Goal: Task Accomplishment & Management: Manage account settings

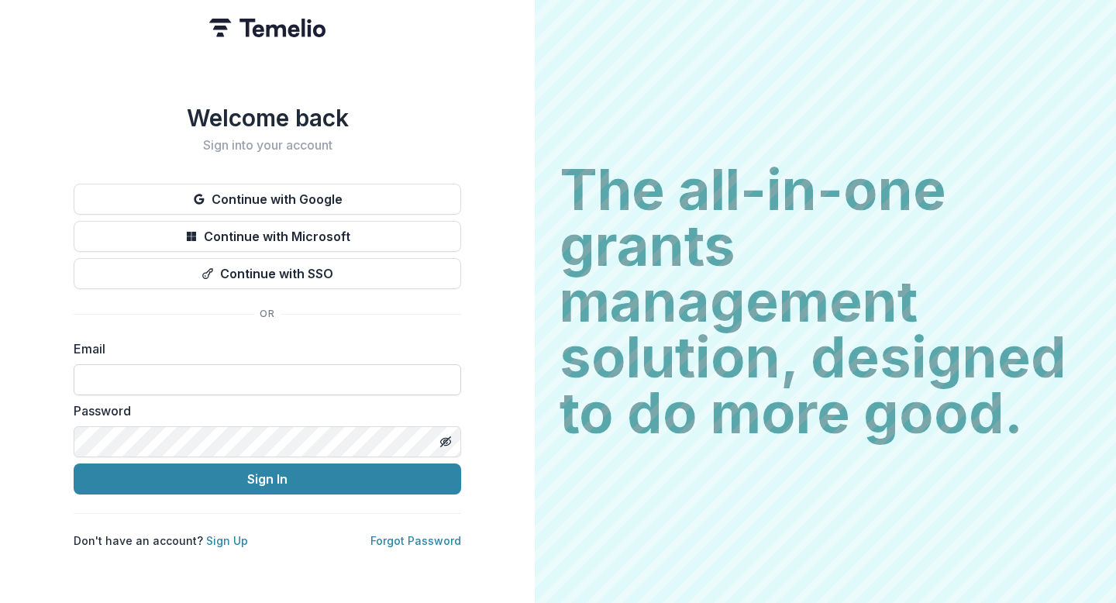
click at [229, 382] on input at bounding box center [268, 379] width 388 height 31
type input "**********"
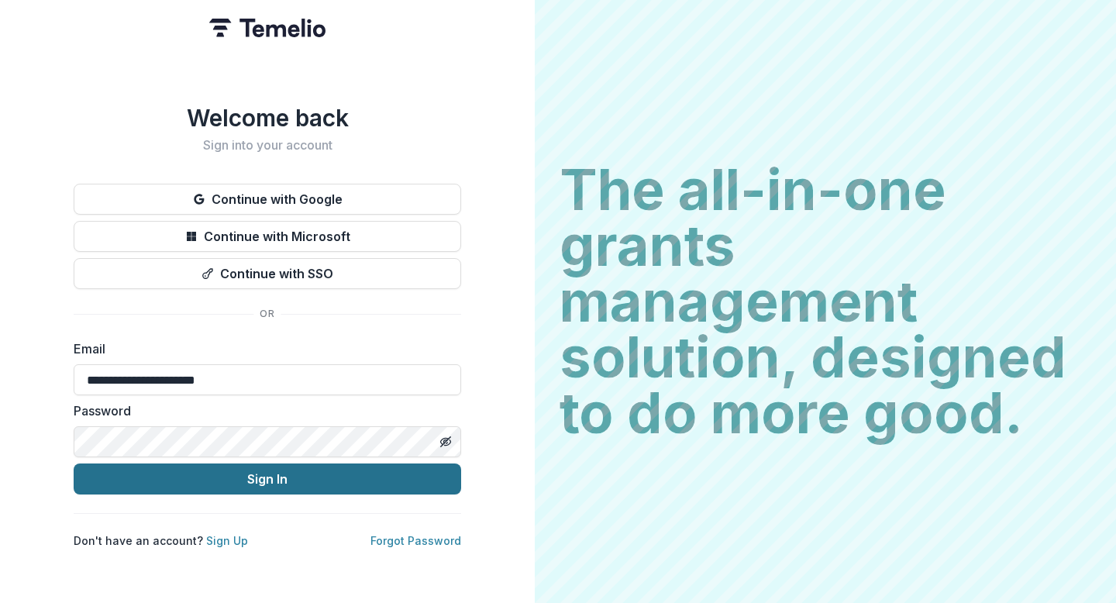
click at [299, 471] on button "Sign In" at bounding box center [268, 479] width 388 height 31
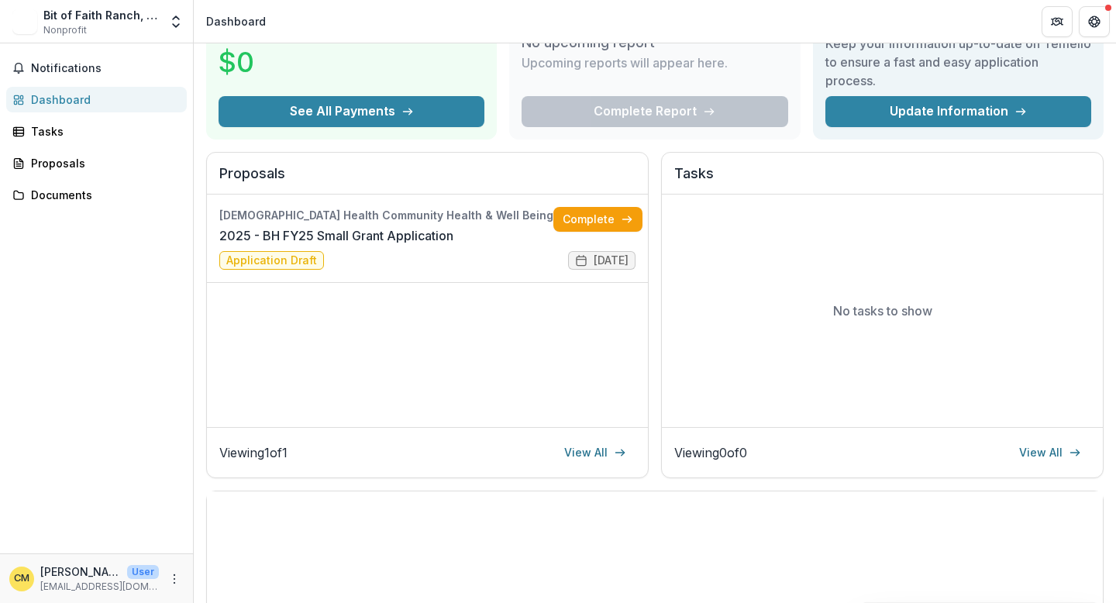
scroll to position [98, 0]
click at [591, 226] on link "Complete" at bounding box center [598, 218] width 89 height 25
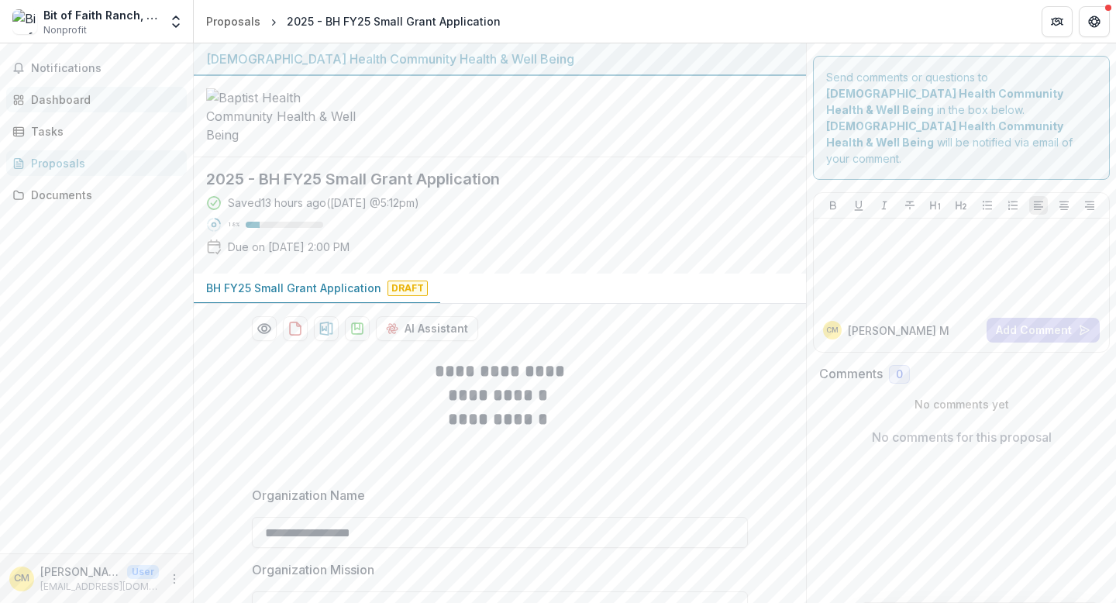
click at [71, 96] on div "Dashboard" at bounding box center [102, 99] width 143 height 16
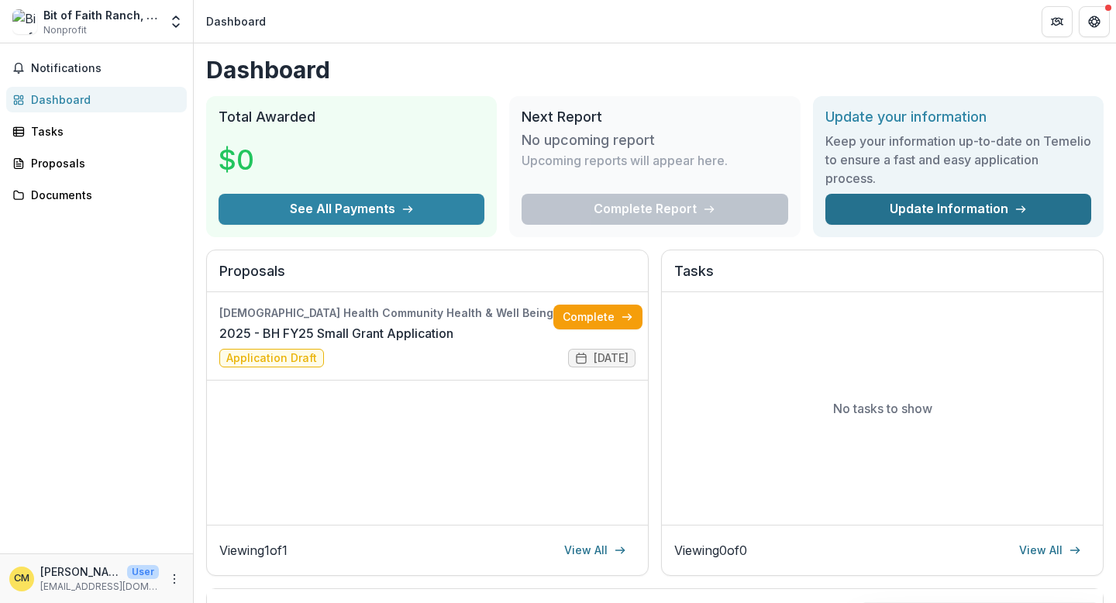
click at [1008, 210] on link "Update Information" at bounding box center [959, 209] width 266 height 31
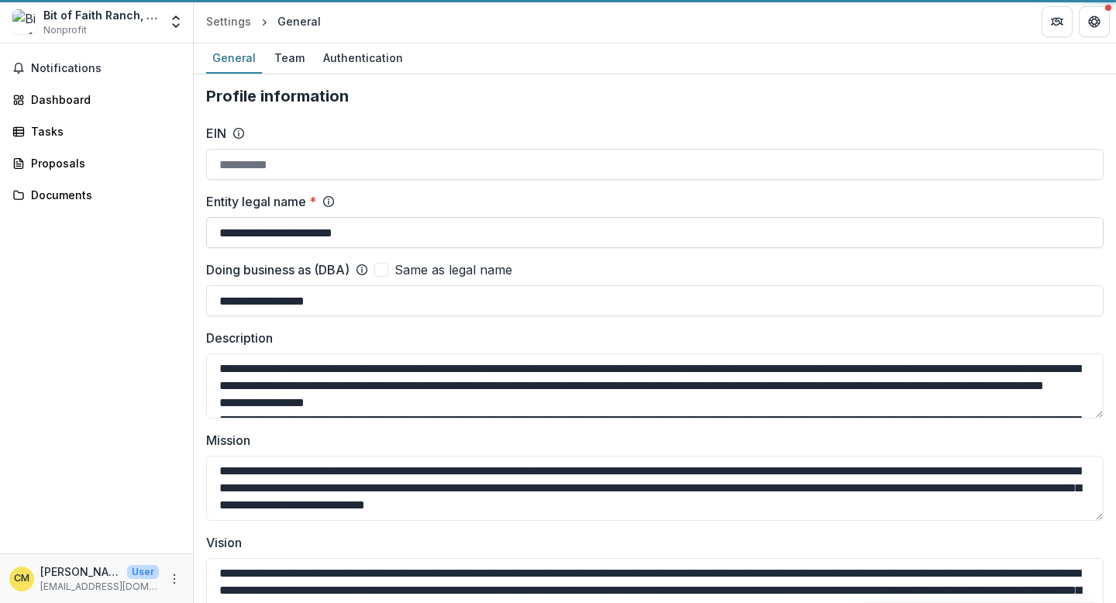
type input "**********"
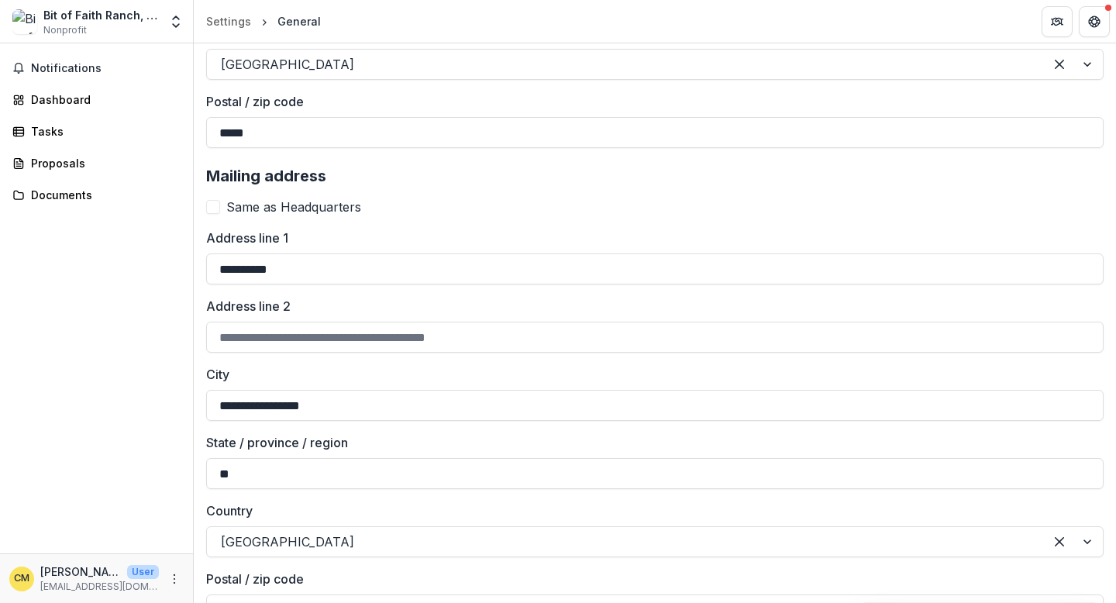
scroll to position [931, 0]
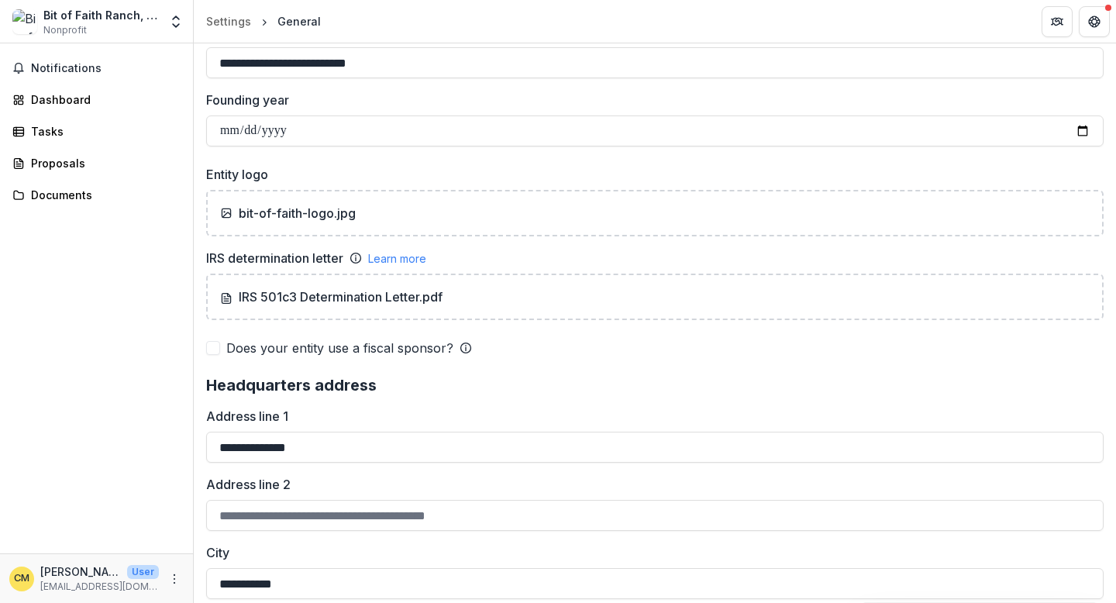
click at [82, 21] on div "Bit of Faith Ranch, Inc." at bounding box center [101, 15] width 116 height 16
click at [67, 67] on span "Notifications" at bounding box center [106, 68] width 150 height 13
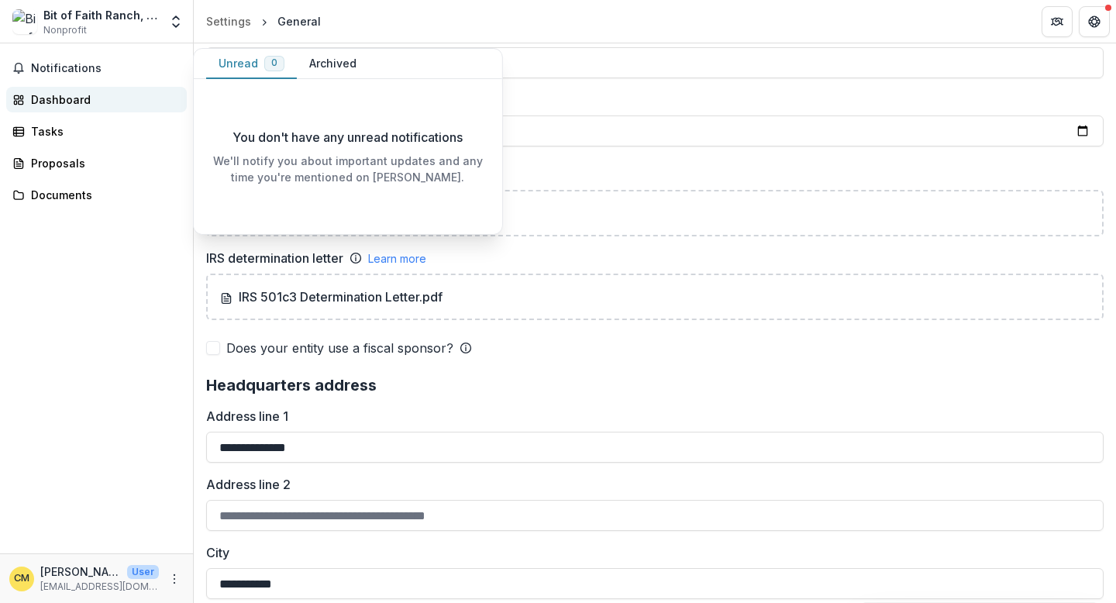
click at [57, 108] on link "Dashboard" at bounding box center [96, 100] width 181 height 26
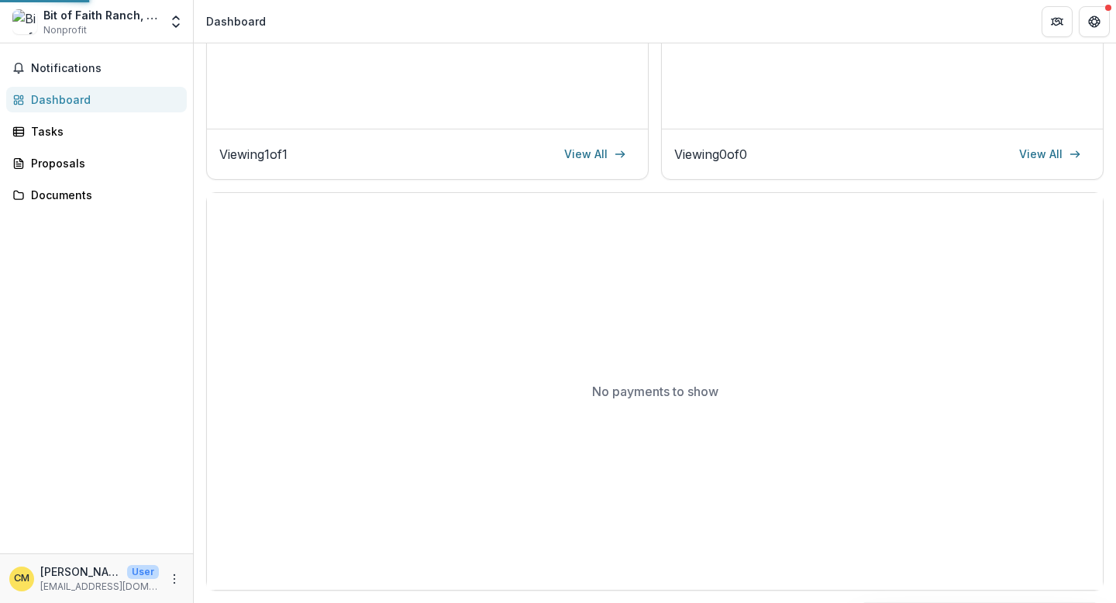
scroll to position [396, 0]
click at [606, 156] on link "View All" at bounding box center [595, 154] width 81 height 25
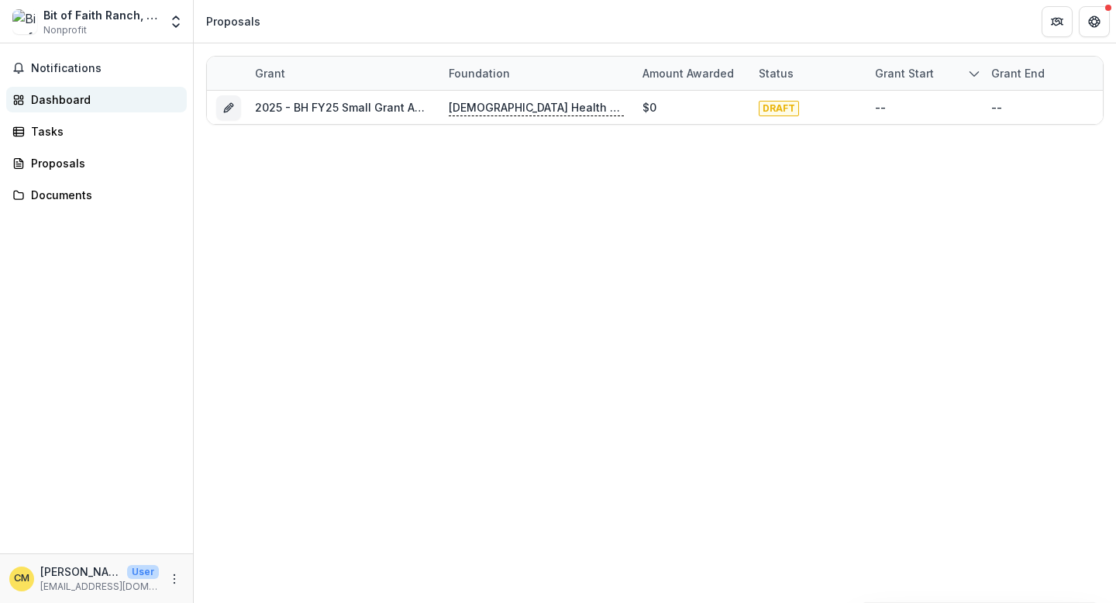
click at [70, 96] on div "Dashboard" at bounding box center [102, 99] width 143 height 16
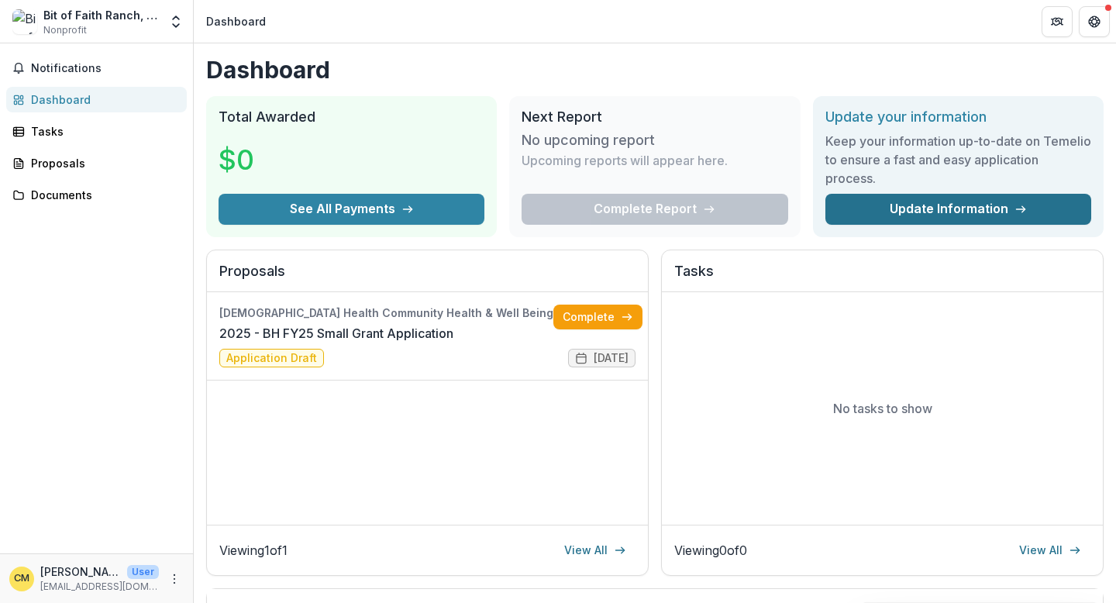
click at [920, 200] on link "Update Information" at bounding box center [959, 209] width 266 height 31
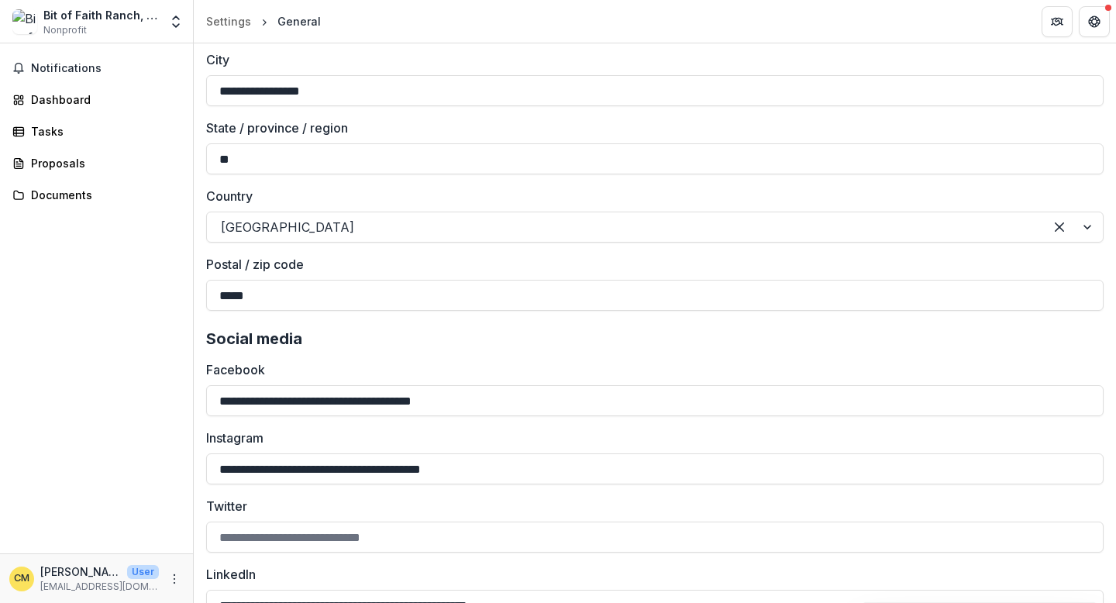
scroll to position [2044, 0]
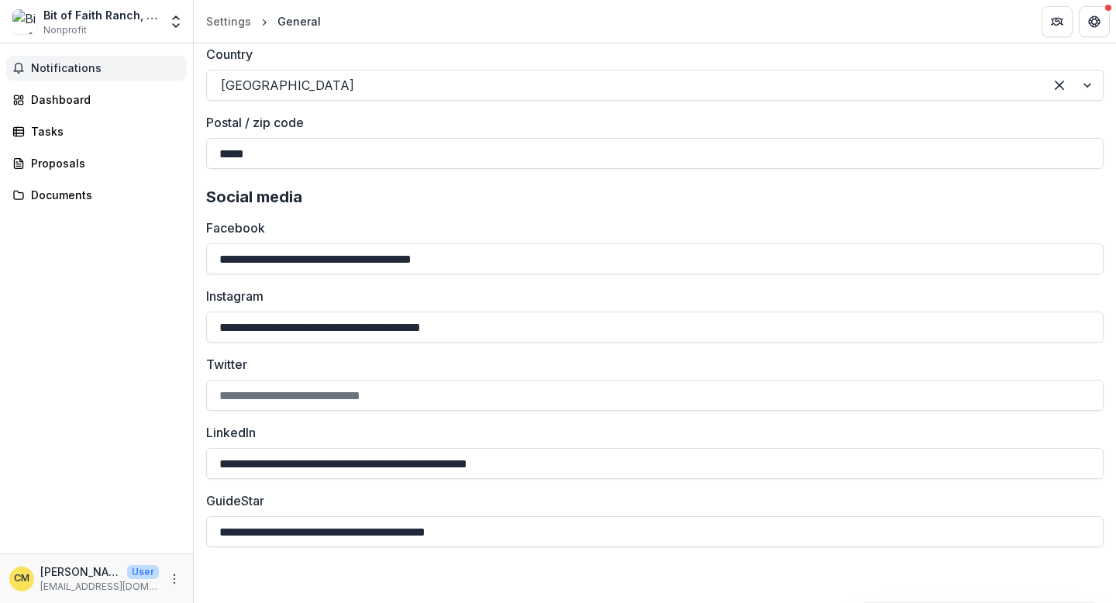
click at [64, 63] on span "Notifications" at bounding box center [106, 68] width 150 height 13
click at [74, 166] on div "Proposals" at bounding box center [102, 163] width 143 height 16
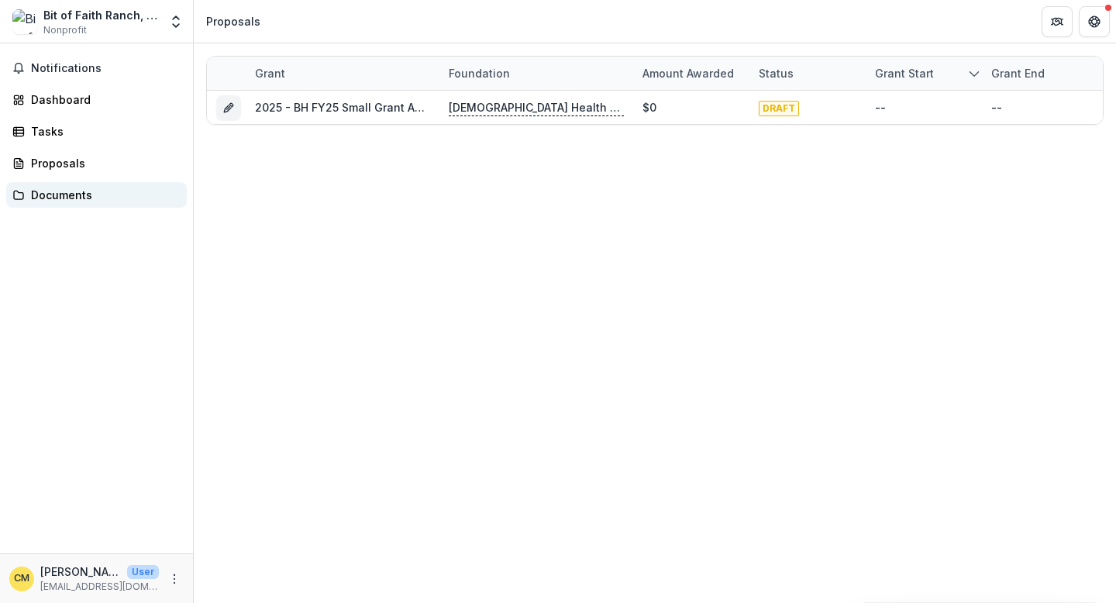
click at [79, 199] on div "Documents" at bounding box center [102, 195] width 143 height 16
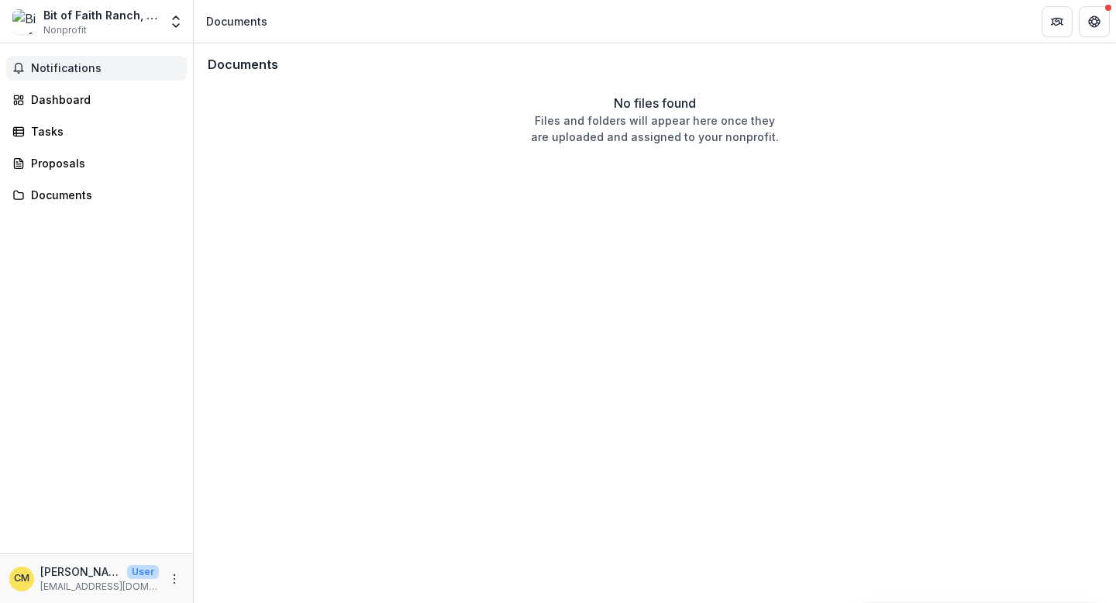
click at [37, 78] on button "Notifications" at bounding box center [96, 68] width 181 height 25
click at [65, 99] on div "Dashboard" at bounding box center [102, 99] width 143 height 16
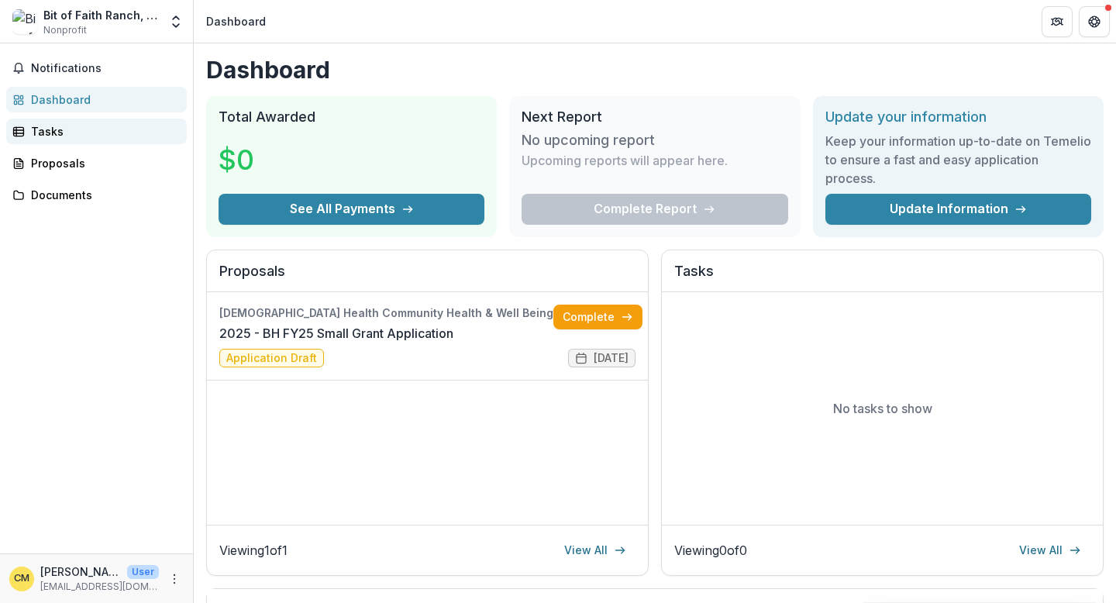
click at [53, 134] on div "Tasks" at bounding box center [102, 131] width 143 height 16
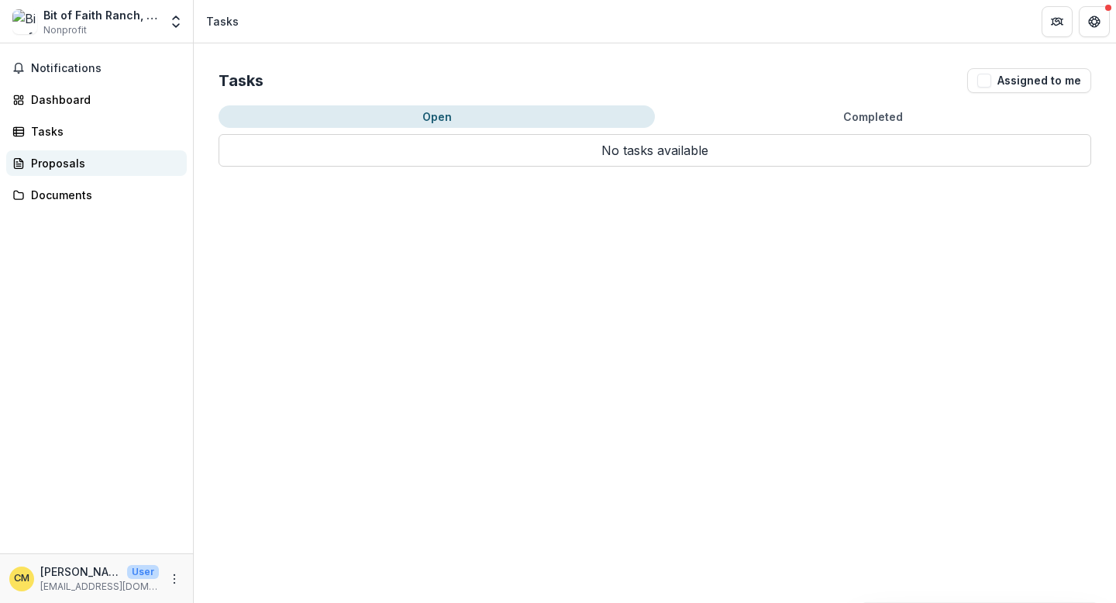
click at [62, 166] on div "Proposals" at bounding box center [102, 163] width 143 height 16
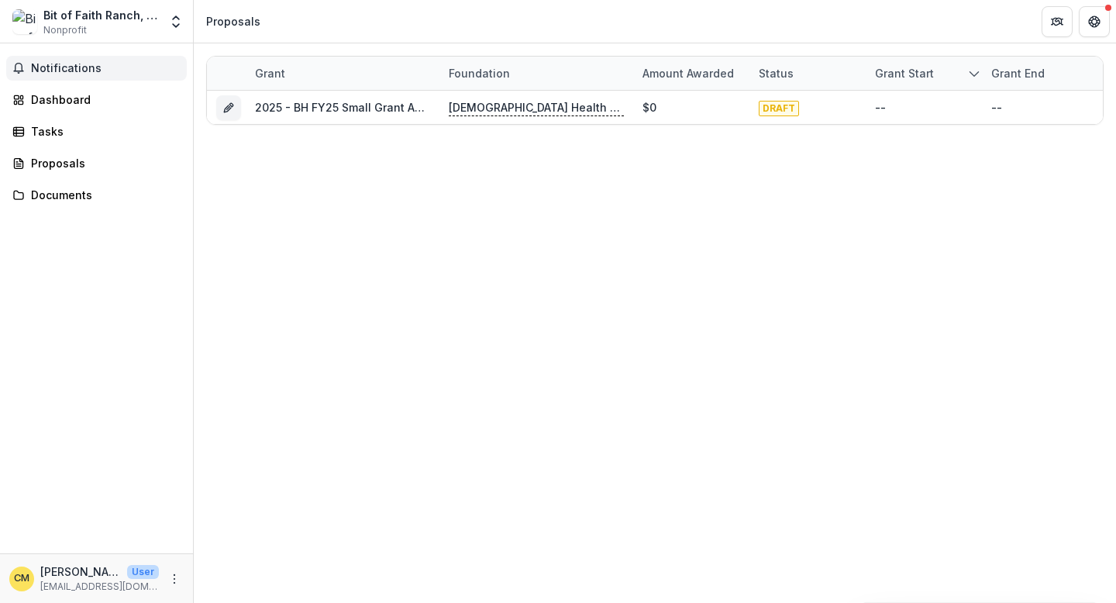
click at [67, 67] on span "Notifications" at bounding box center [106, 68] width 150 height 13
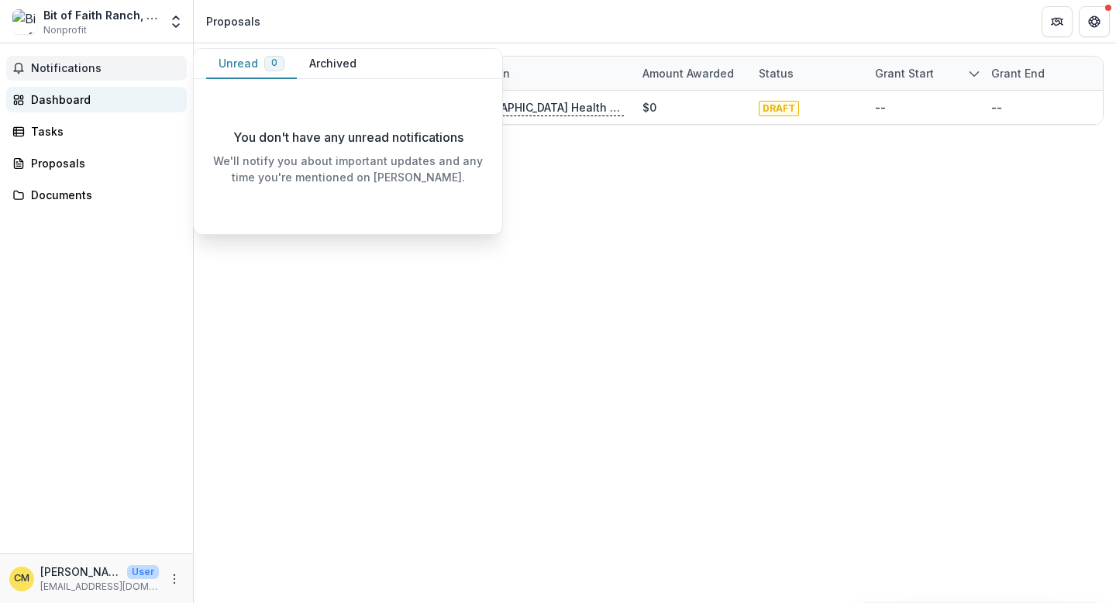
click at [50, 102] on div "Dashboard" at bounding box center [102, 99] width 143 height 16
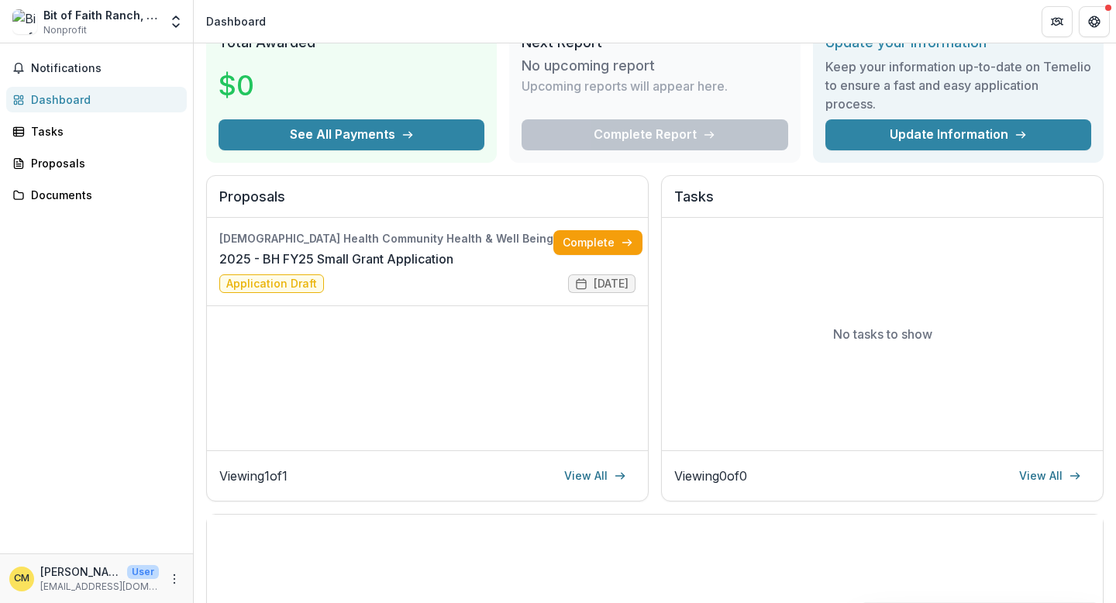
scroll to position [89, 0]
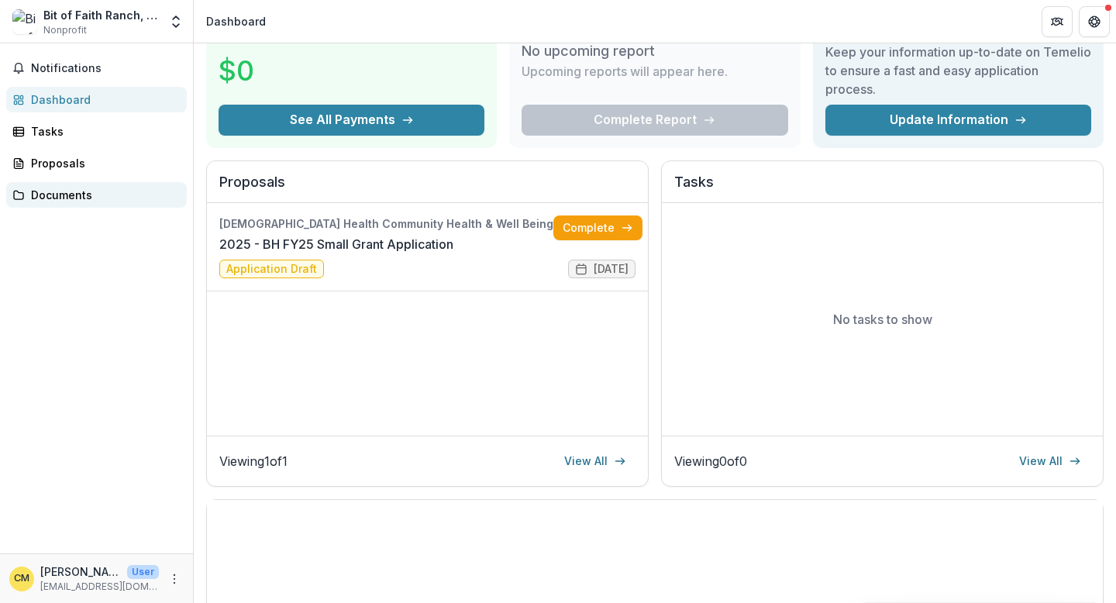
click at [71, 207] on div "Notifications Dashboard Tasks Proposals Documents" at bounding box center [96, 298] width 193 height 510
click at [72, 202] on div "Documents" at bounding box center [102, 195] width 143 height 16
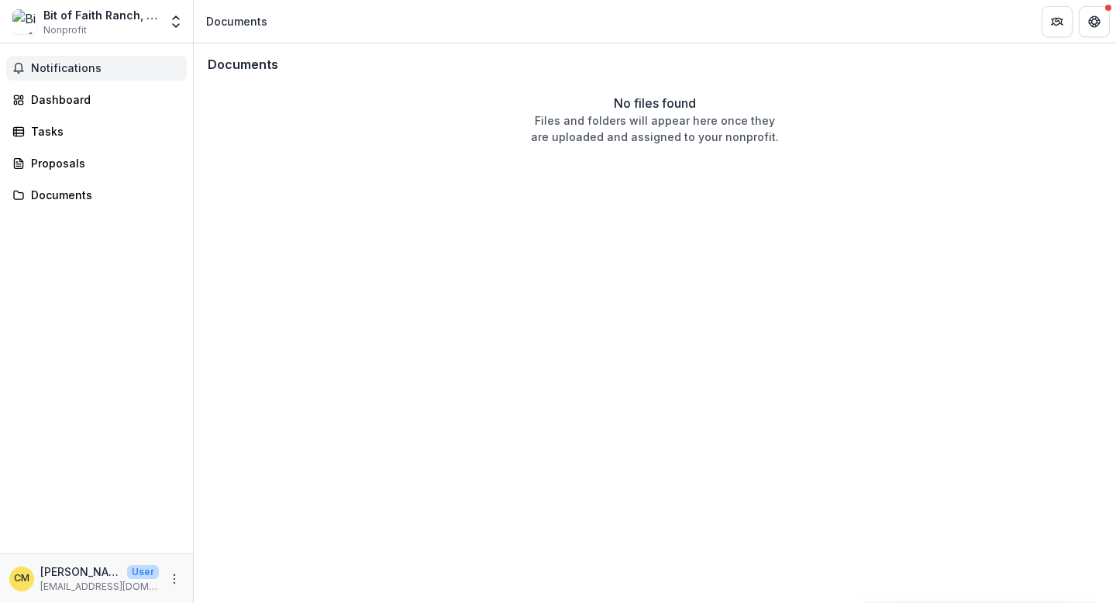
click at [53, 67] on span "Notifications" at bounding box center [106, 68] width 150 height 13
click at [74, 23] on span "Nonprofit" at bounding box center [64, 30] width 43 height 14
click at [52, 102] on div "Dashboard" at bounding box center [102, 99] width 143 height 16
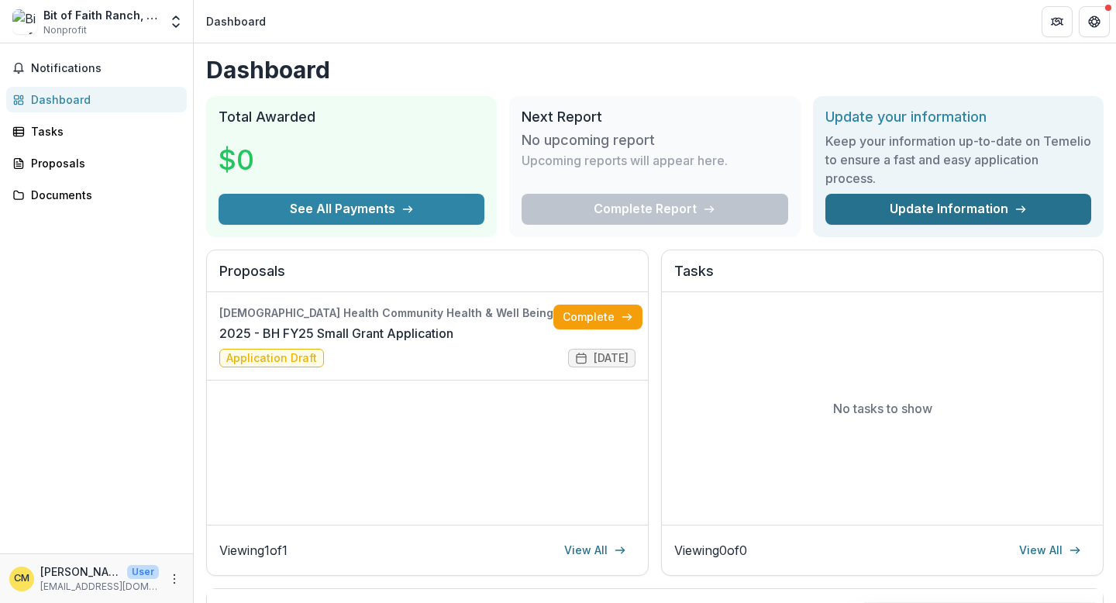
click at [986, 217] on link "Update Information" at bounding box center [959, 209] width 266 height 31
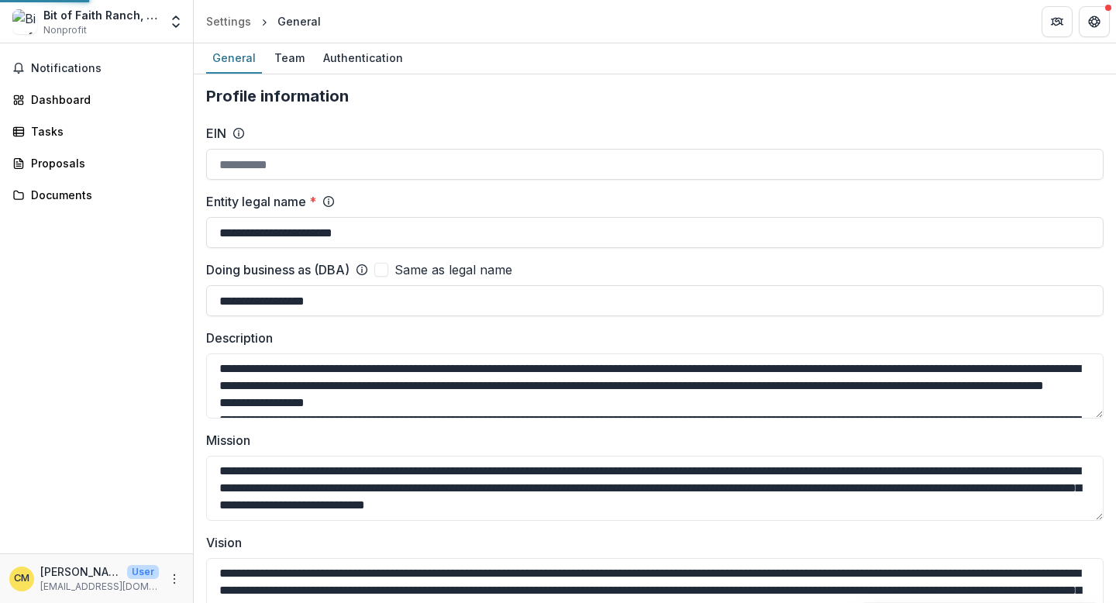
type input "**********"
click at [291, 60] on div "Team" at bounding box center [289, 58] width 43 height 22
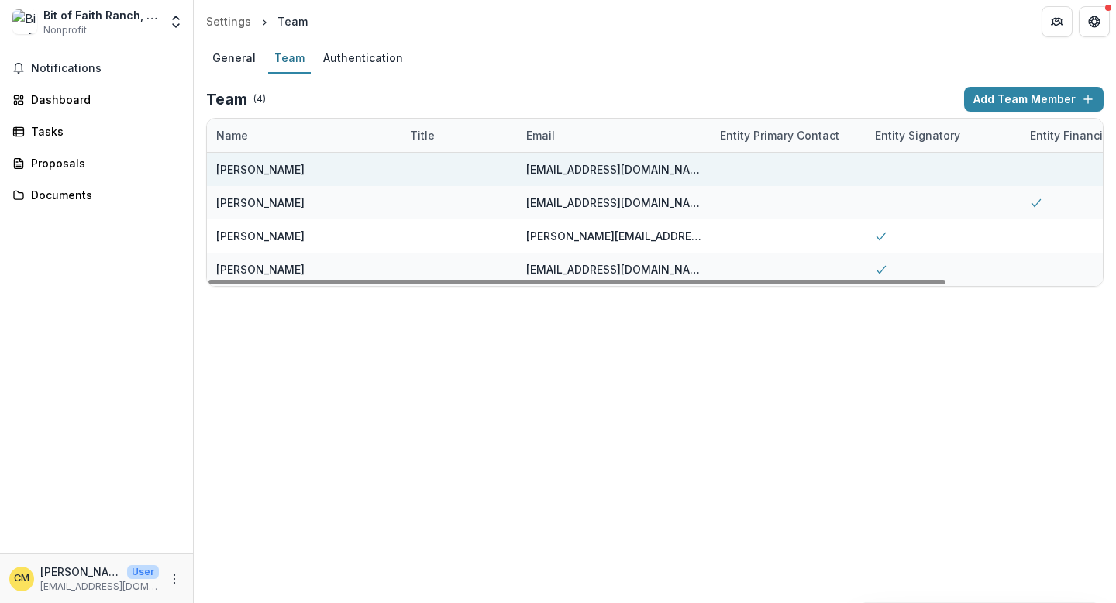
click at [783, 166] on div at bounding box center [788, 169] width 155 height 33
click at [314, 164] on div "[PERSON_NAME]" at bounding box center [303, 169] width 175 height 33
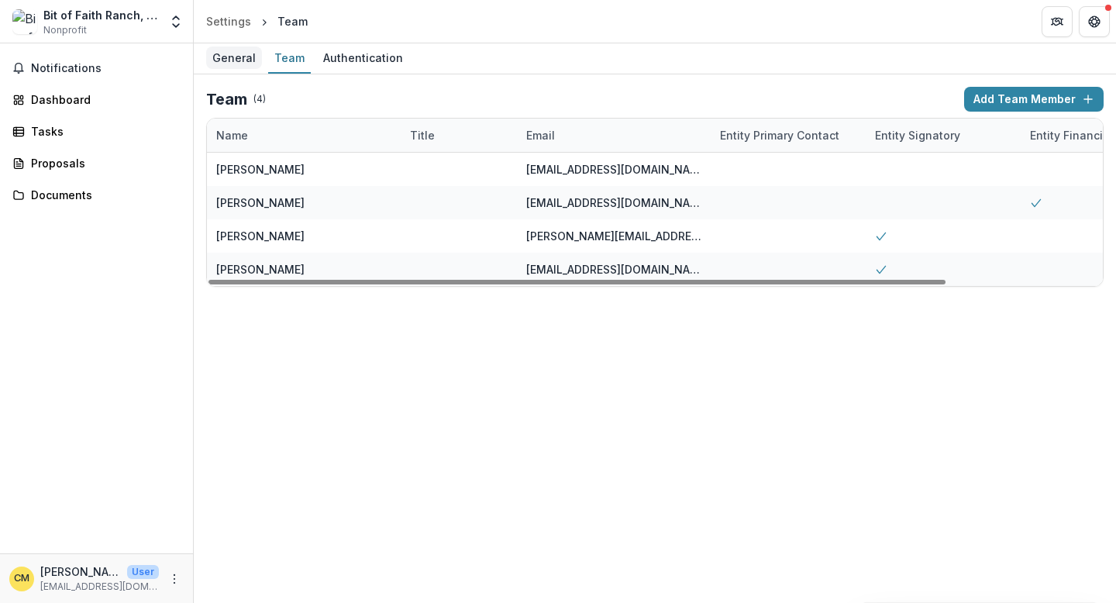
click at [235, 58] on div "General" at bounding box center [234, 58] width 56 height 22
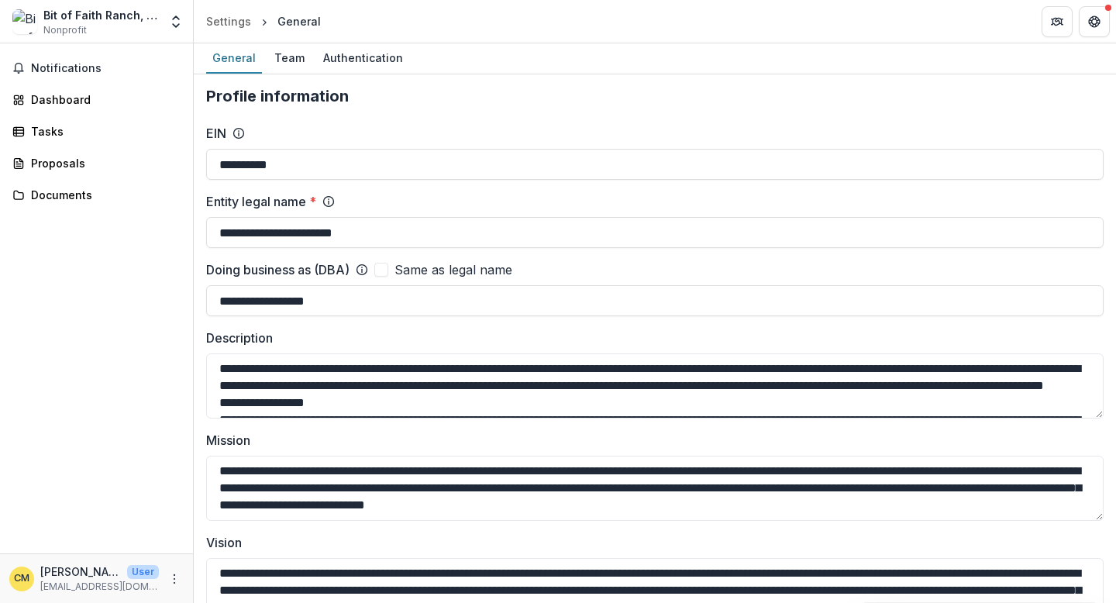
click at [302, 19] on div "General" at bounding box center [299, 21] width 43 height 16
click at [295, 60] on div "Team" at bounding box center [289, 58] width 43 height 22
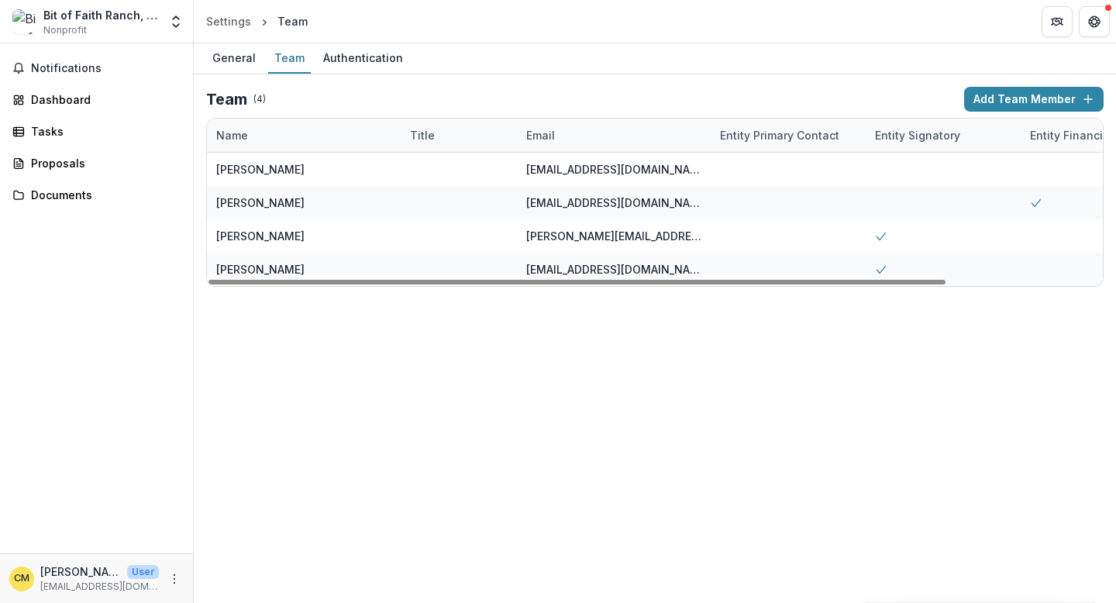
click at [1085, 136] on div "Entity Financial Contact" at bounding box center [1094, 135] width 147 height 16
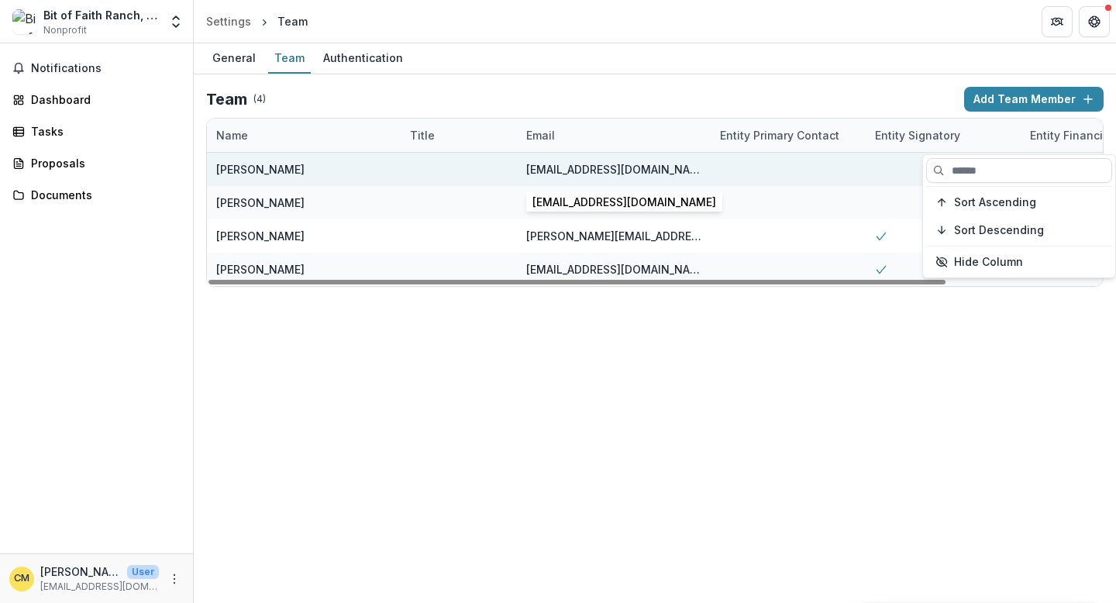
click at [644, 178] on div "[EMAIL_ADDRESS][DOMAIN_NAME]" at bounding box center [613, 169] width 175 height 33
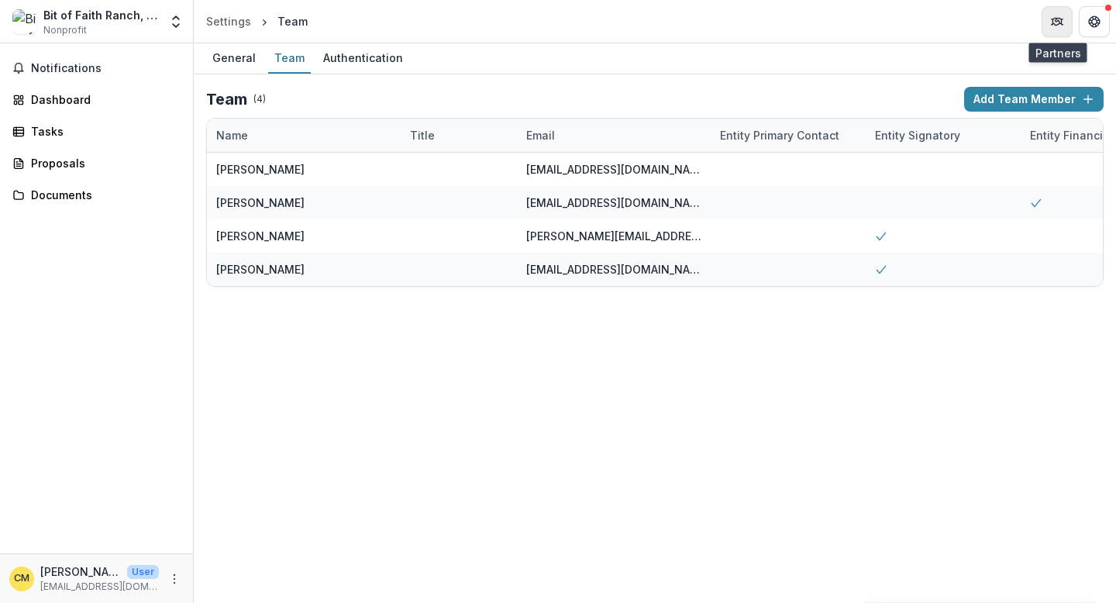
click at [1058, 26] on icon "Partners" at bounding box center [1057, 22] width 12 height 12
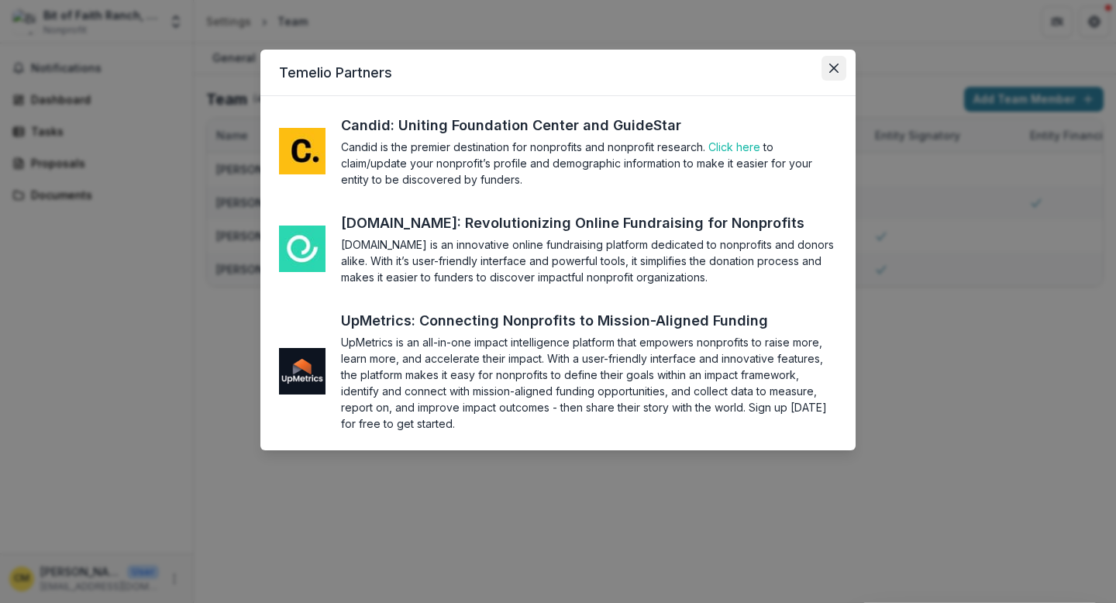
click at [830, 71] on icon "Close" at bounding box center [834, 68] width 9 height 9
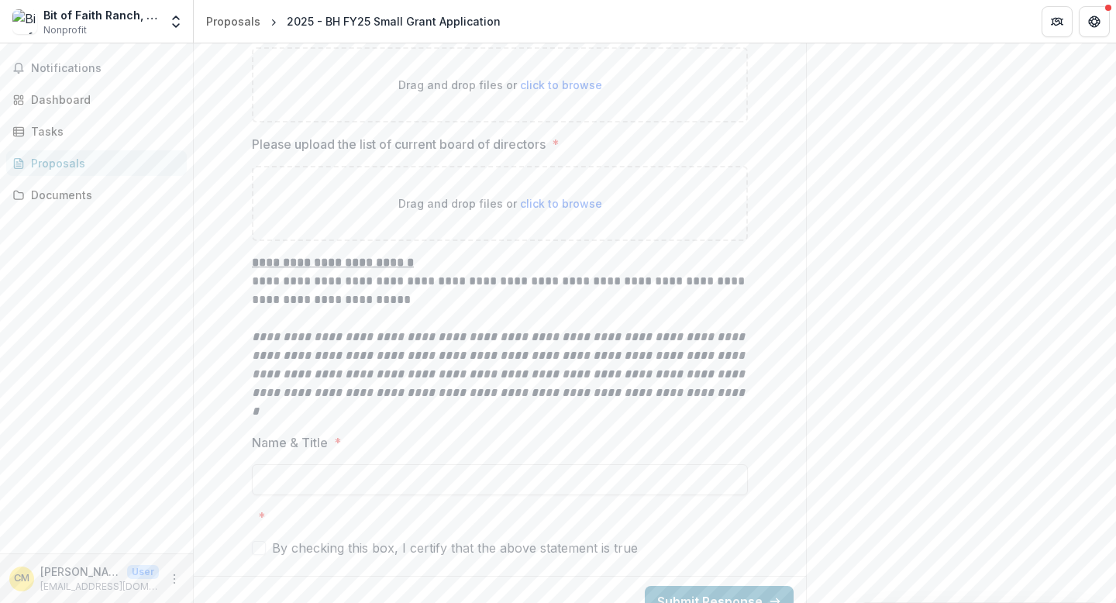
scroll to position [4239, 0]
